Goal: Task Accomplishment & Management: Manage account settings

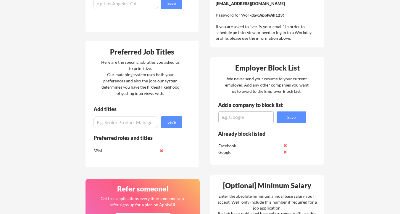
scroll to position [235, 0]
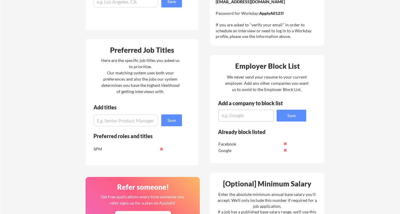
click at [127, 123] on input "input" at bounding box center [125, 120] width 64 height 12
click at [143, 151] on div "SPM" at bounding box center [124, 149] width 62 height 6
click at [145, 151] on div "SPM" at bounding box center [124, 149] width 62 height 6
click at [138, 122] on input "input" at bounding box center [125, 120] width 64 height 12
type input "Test"
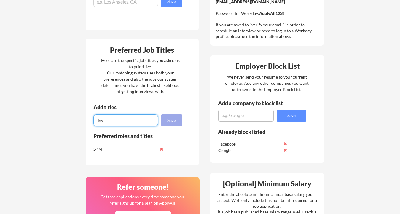
click at [173, 119] on button "Save" at bounding box center [171, 120] width 21 height 12
